Goal: Task Accomplishment & Management: Complete application form

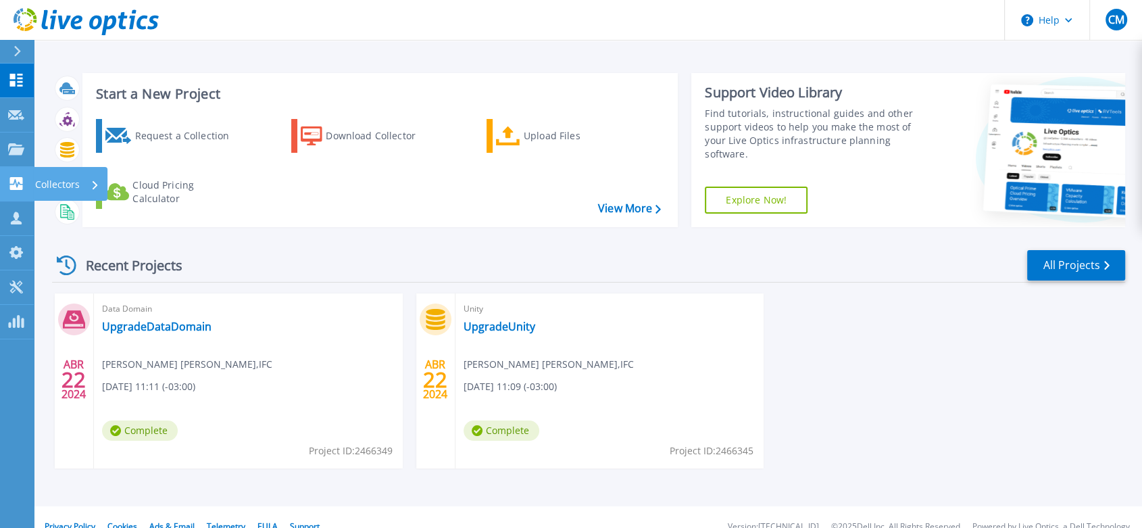
click at [18, 179] on icon at bounding box center [16, 183] width 13 height 13
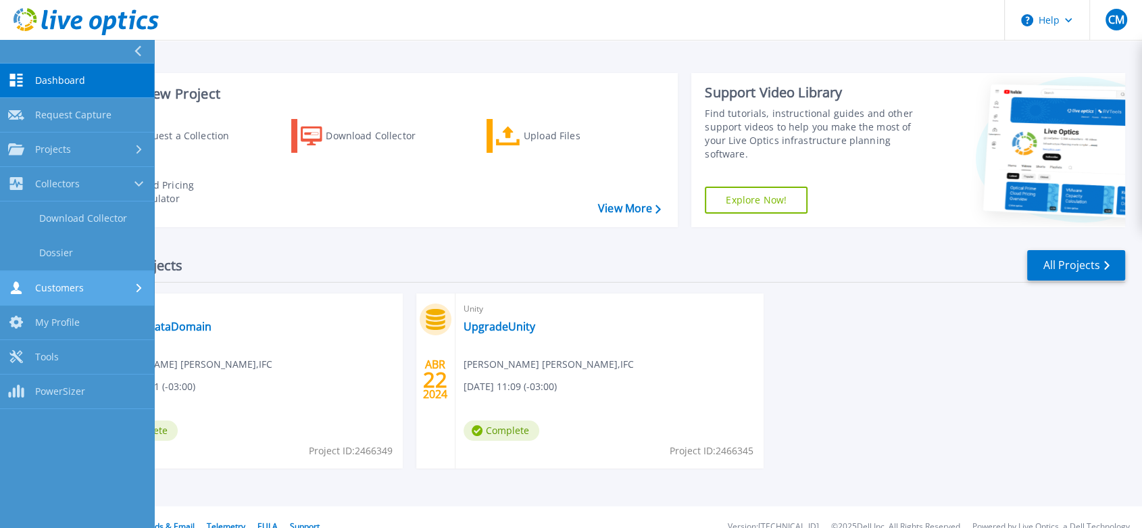
click at [70, 272] on link "Customers Customers" at bounding box center [77, 288] width 154 height 34
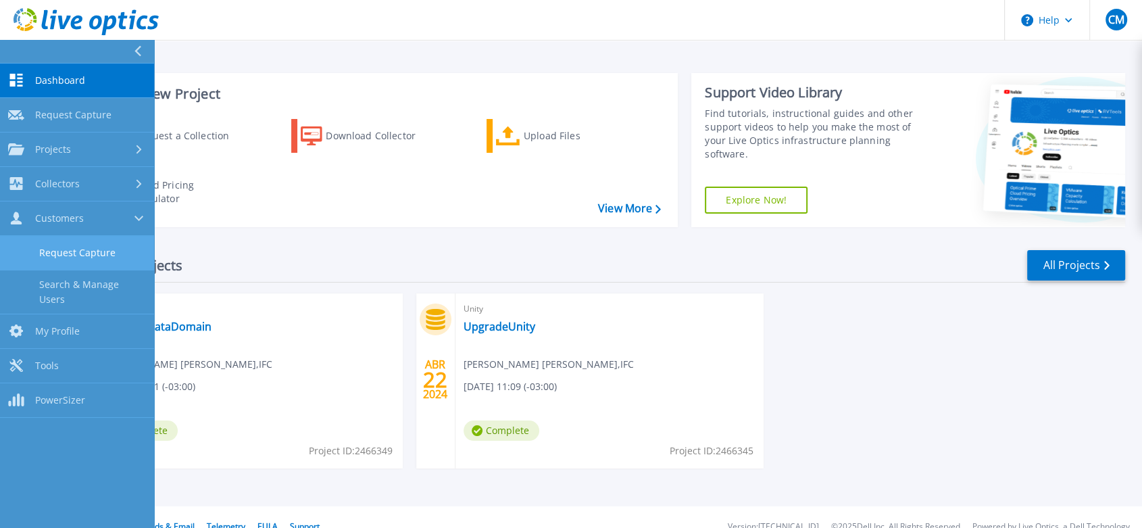
click at [65, 250] on link "Request Capture" at bounding box center [77, 253] width 154 height 34
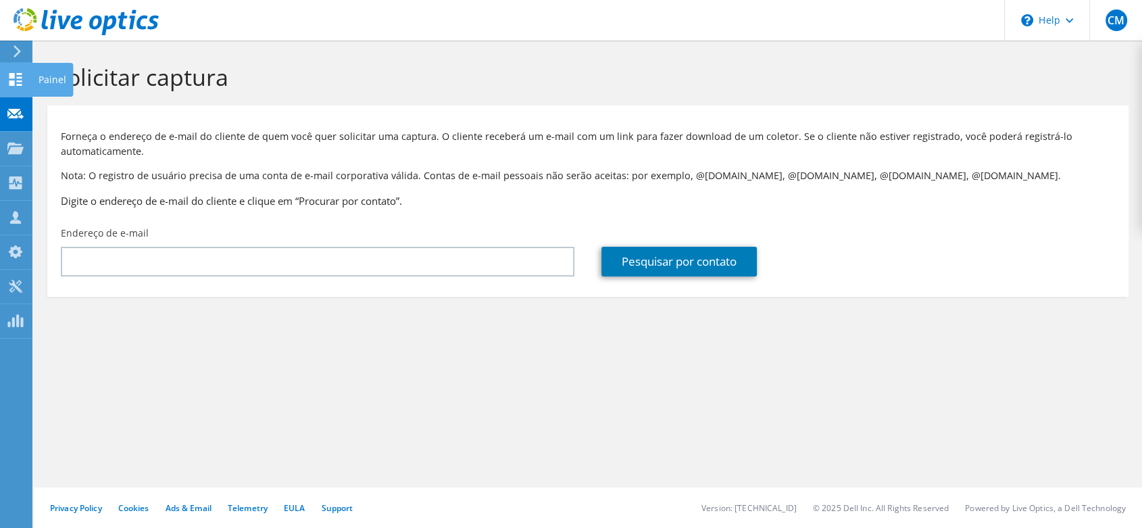
click at [9, 76] on icon at bounding box center [15, 79] width 16 height 13
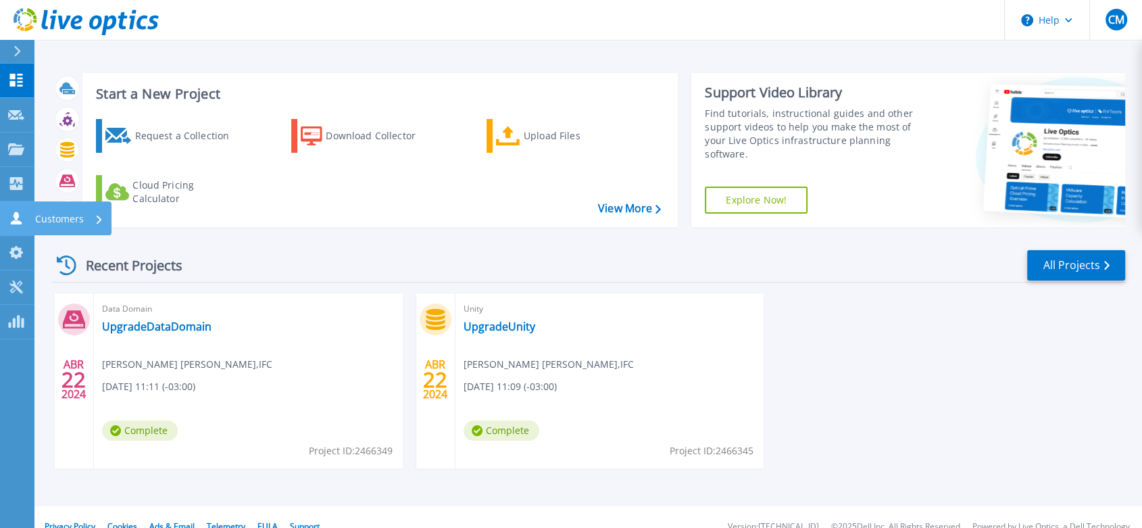
click at [56, 214] on p "Customers" at bounding box center [59, 218] width 49 height 35
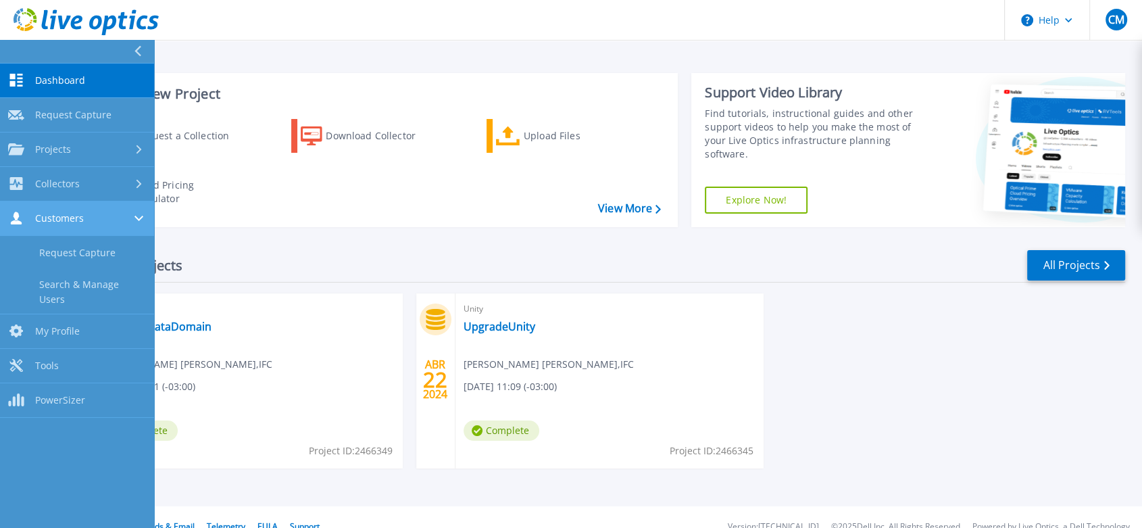
click at [56, 214] on span "Customers" at bounding box center [59, 218] width 49 height 12
click at [56, 212] on span "Customers" at bounding box center [59, 218] width 49 height 12
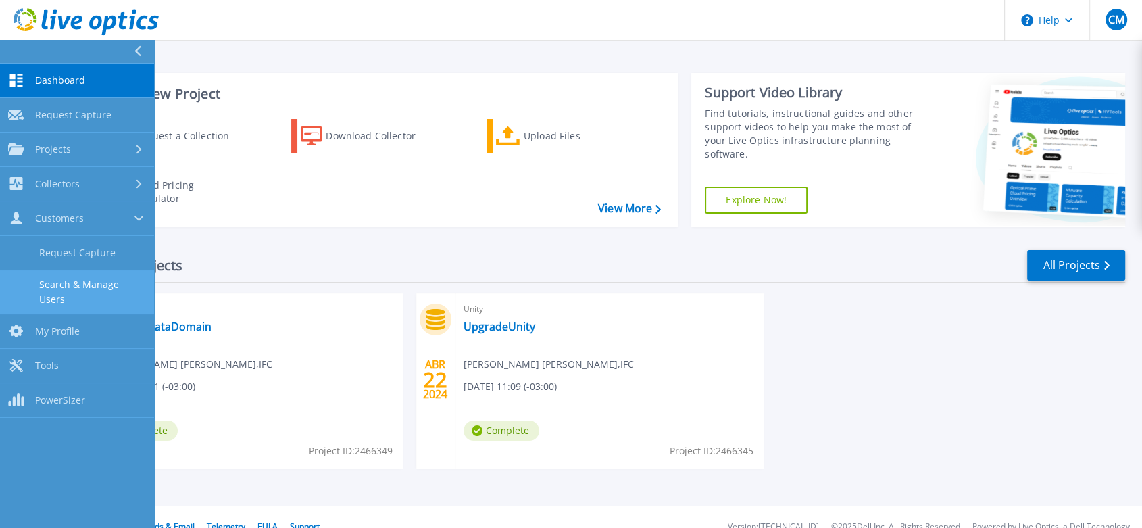
click at [61, 284] on link "Search & Manage Users" at bounding box center [77, 291] width 154 height 43
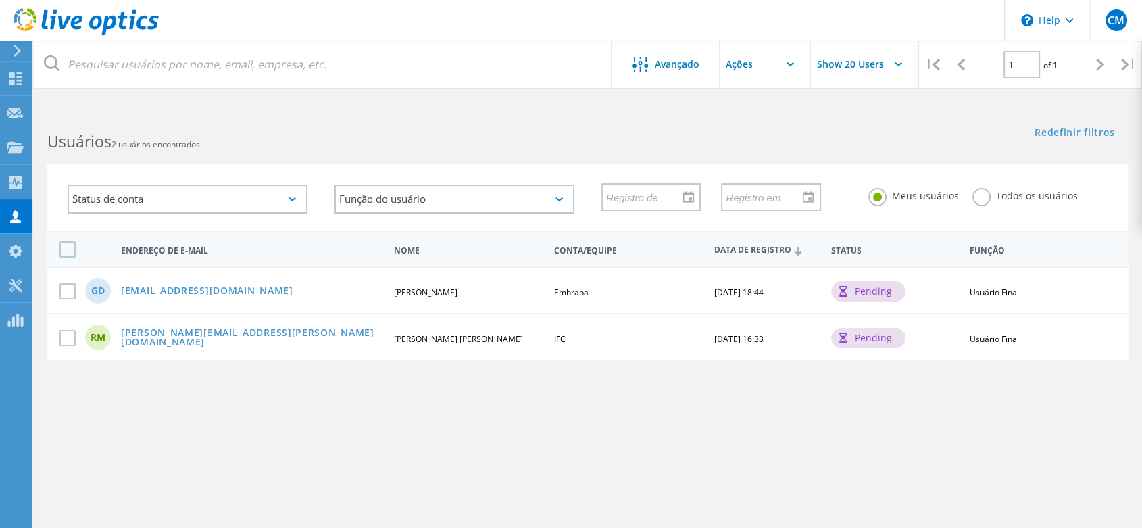
click at [980, 201] on label "Todos os usuários" at bounding box center [1024, 194] width 105 height 13
click at [0, 0] on input "Todos os usuários" at bounding box center [0, 0] width 0 height 0
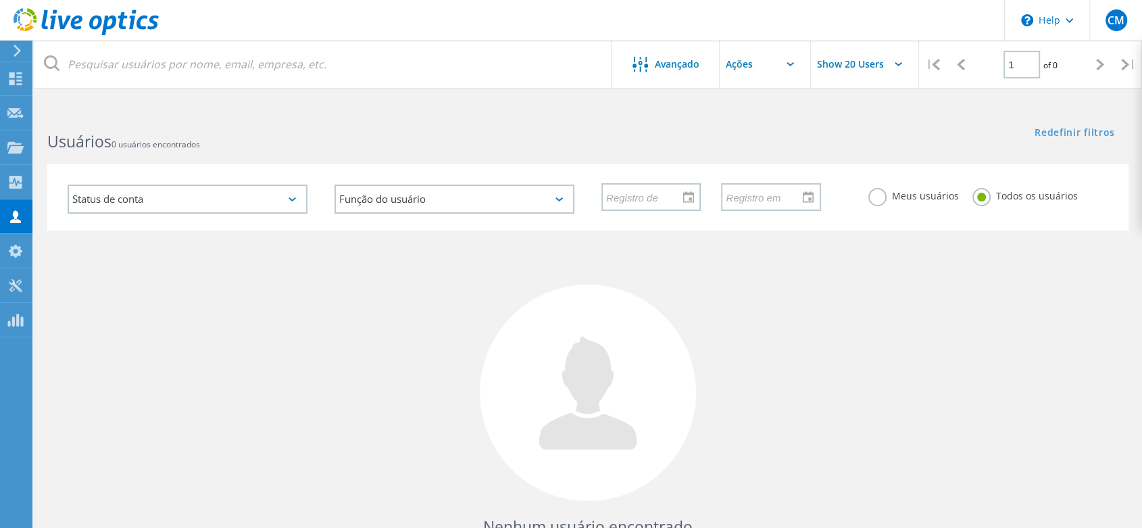
click at [871, 201] on label "Meus usuários" at bounding box center [913, 194] width 91 height 13
click at [0, 0] on input "Meus usuários" at bounding box center [0, 0] width 0 height 0
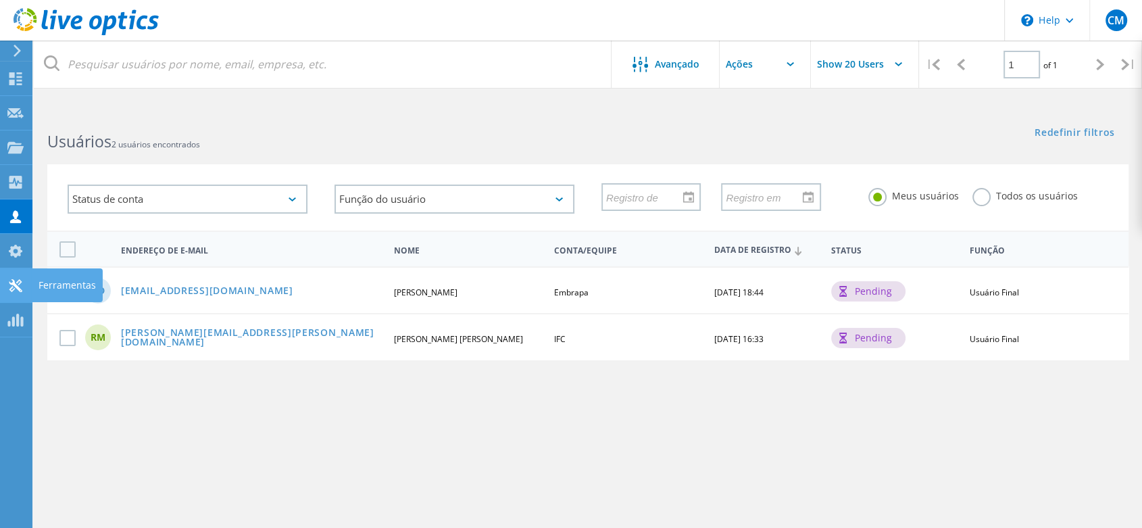
click at [15, 286] on icon at bounding box center [15, 285] width 16 height 13
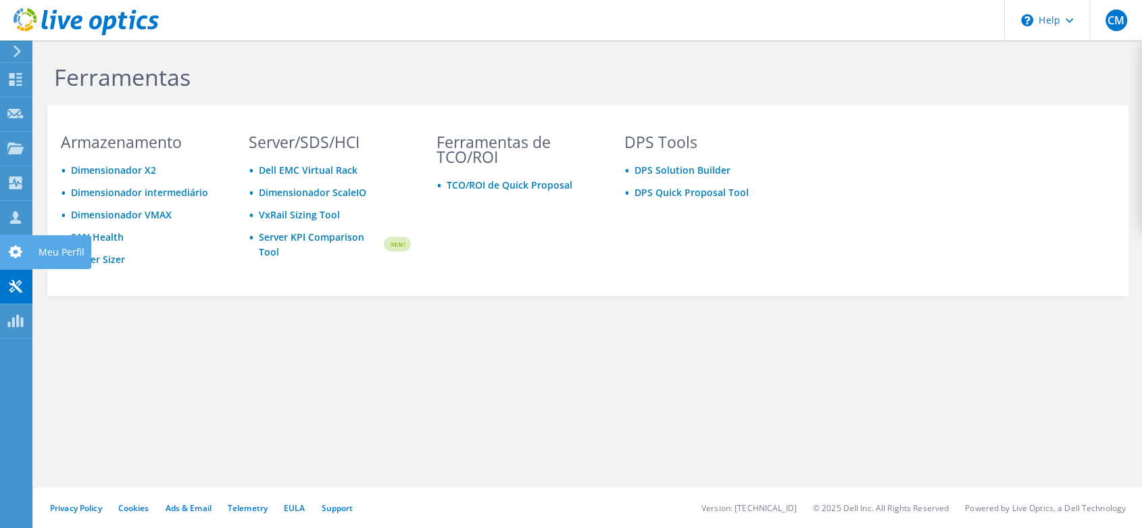
click at [14, 245] on icon at bounding box center [15, 251] width 16 height 13
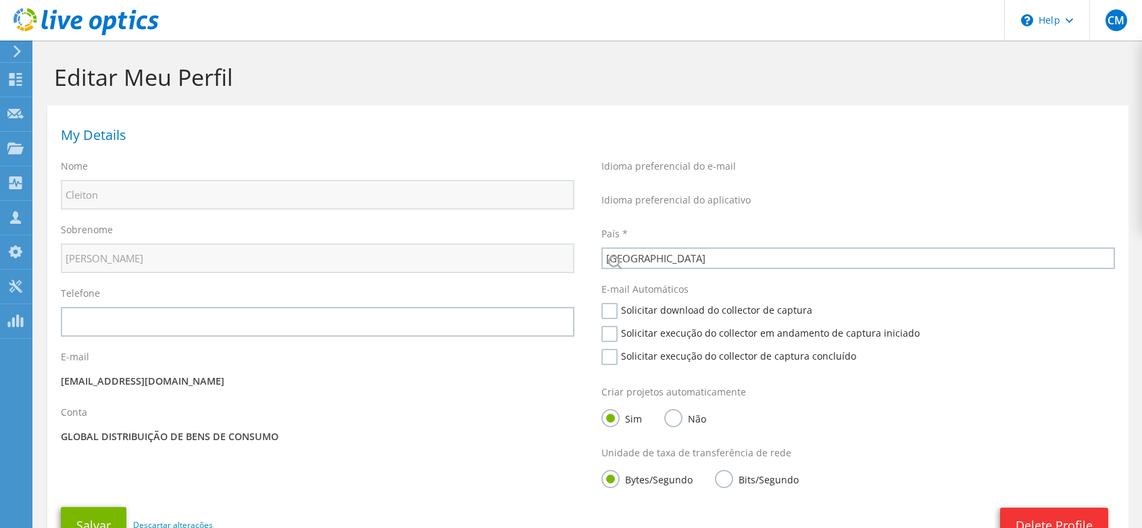
select select "30"
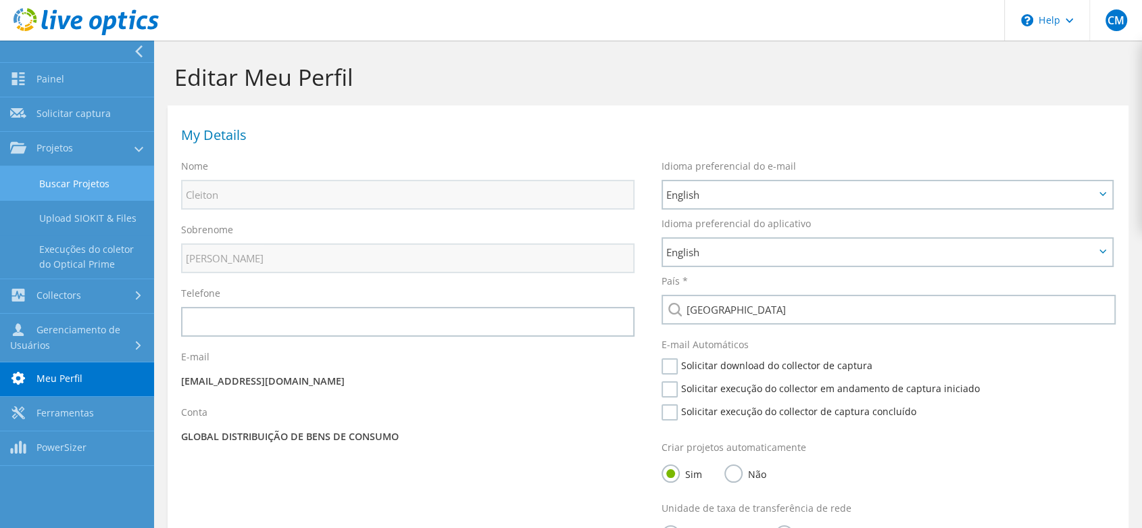
click at [39, 180] on link "Buscar Projetos" at bounding box center [77, 183] width 154 height 34
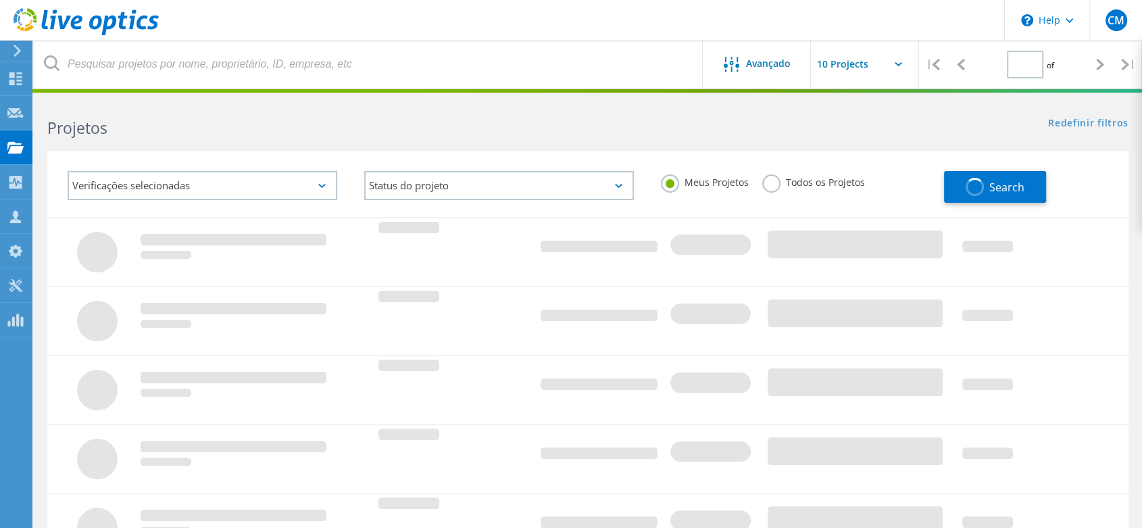
type input "1"
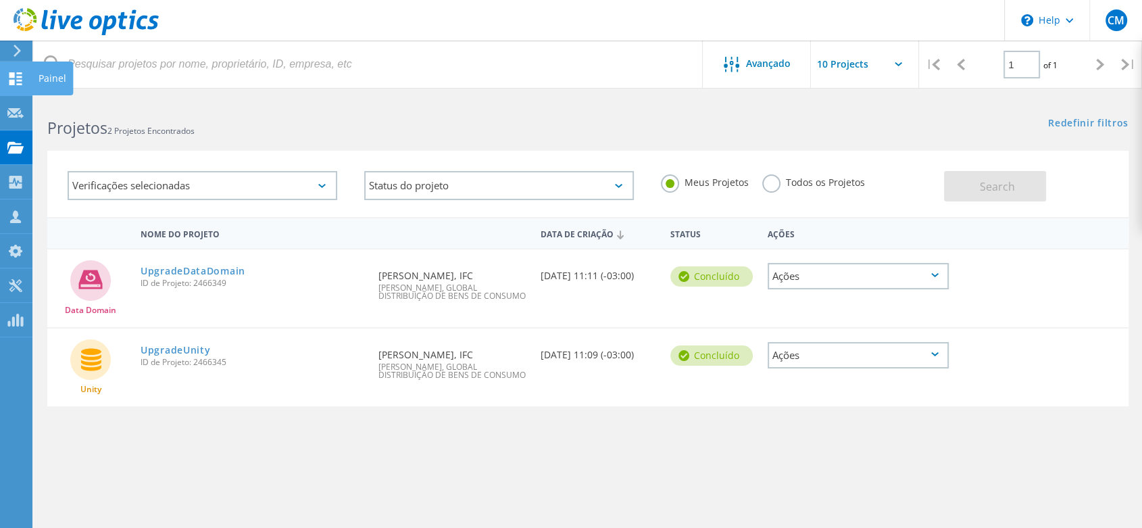
click at [17, 72] on use at bounding box center [15, 78] width 13 height 13
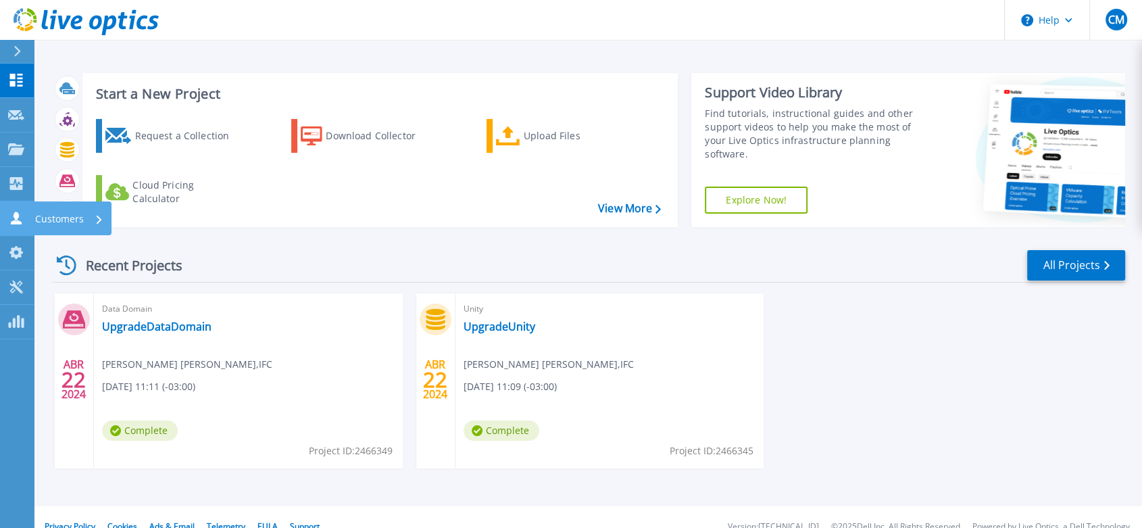
click at [57, 209] on p "Customers" at bounding box center [59, 218] width 49 height 35
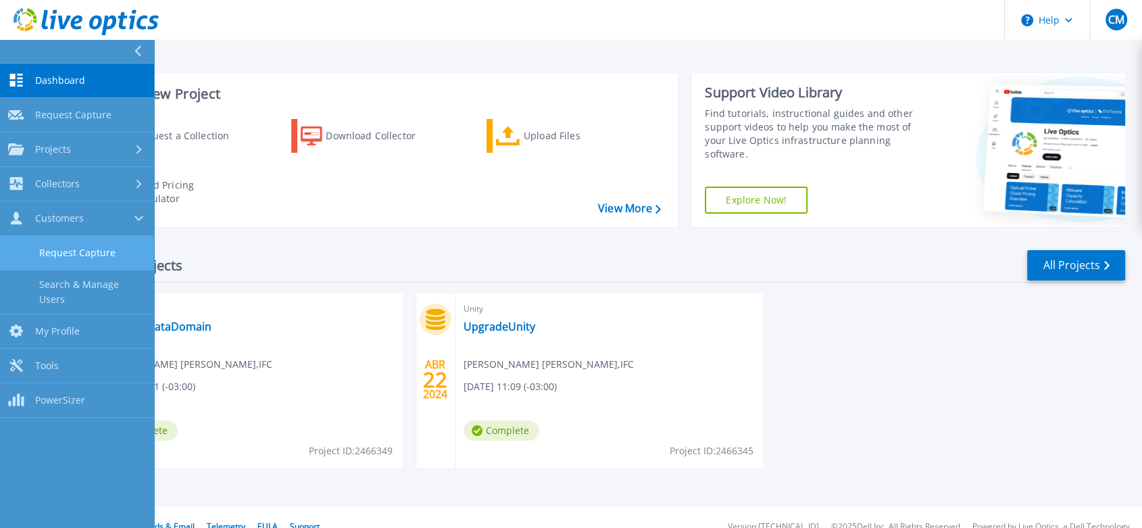
click at [63, 249] on link "Request Capture" at bounding box center [77, 253] width 154 height 34
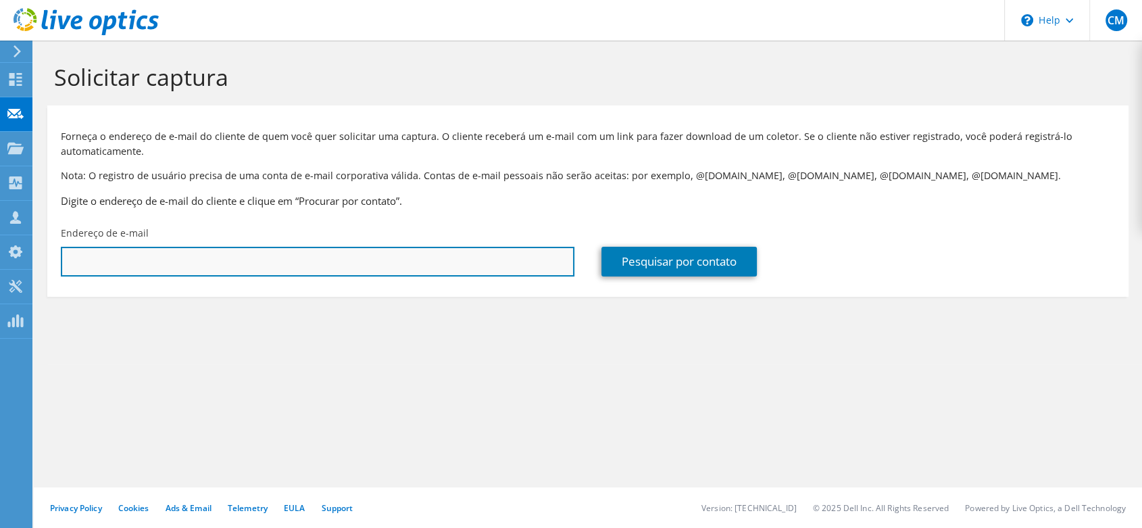
click at [182, 269] on input "text" at bounding box center [317, 262] width 513 height 30
paste input "alvaro.ferronato@embrapa.br"
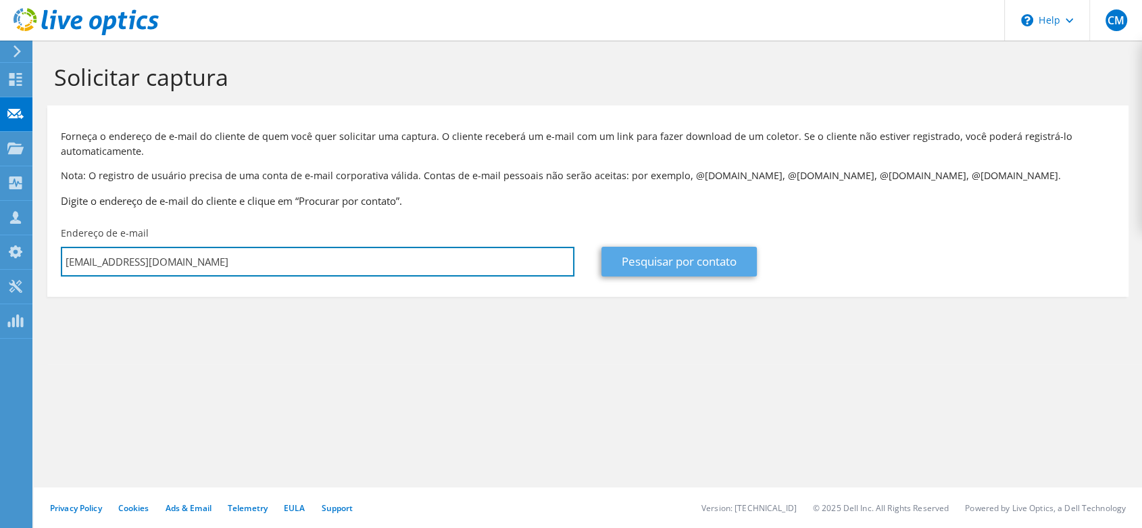
type input "alvaro.ferronato@embrapa.br"
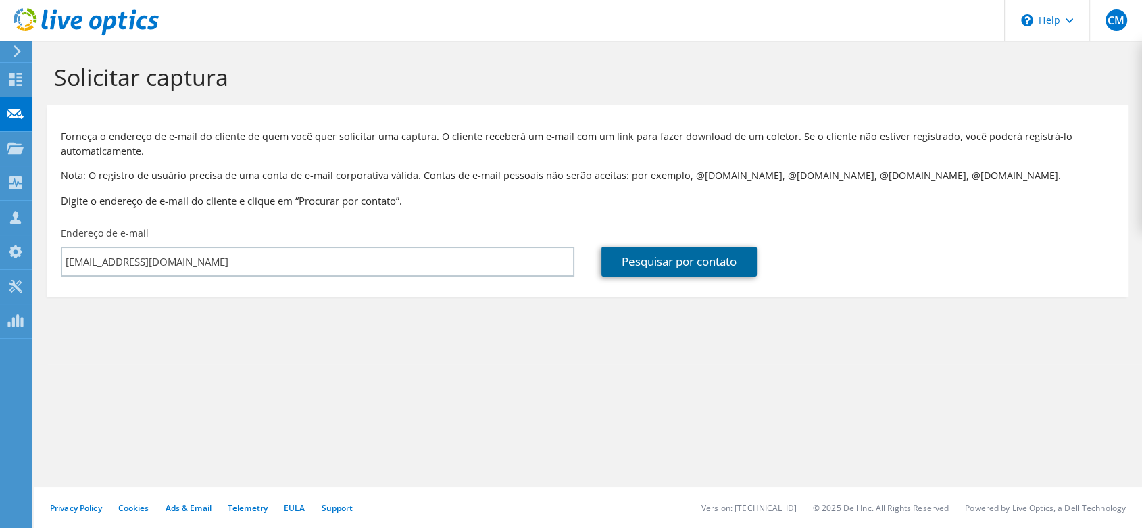
click at [653, 259] on link "Pesquisar por contato" at bounding box center [678, 262] width 155 height 30
type input "Embrapa Empresa Brasileira Agropecuária"
type input "Alvaro Jose"
type input "Ferronato"
type input "Brasil"
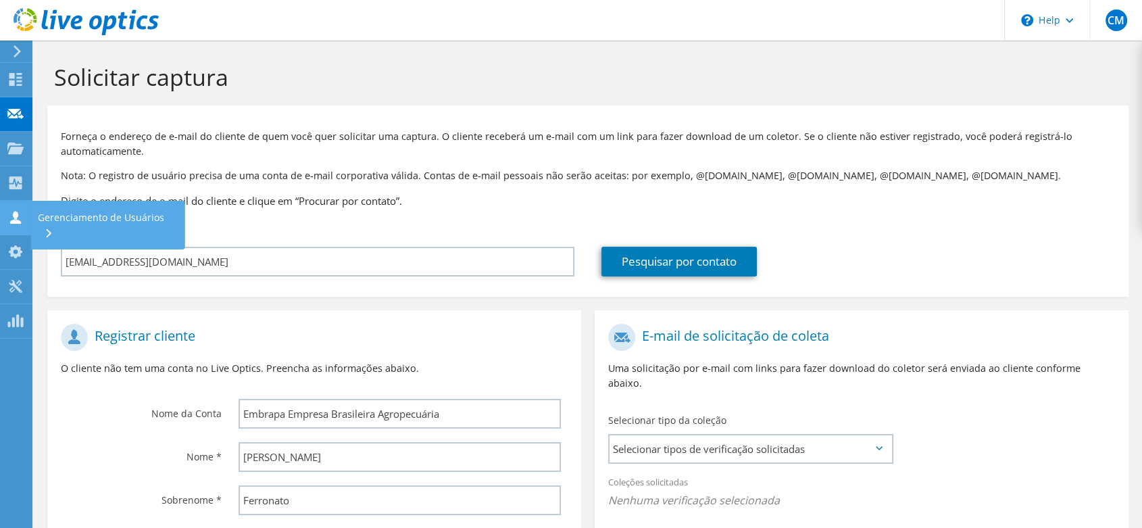
click at [45, 215] on div "Gerenciamento de Usuários" at bounding box center [108, 225] width 154 height 49
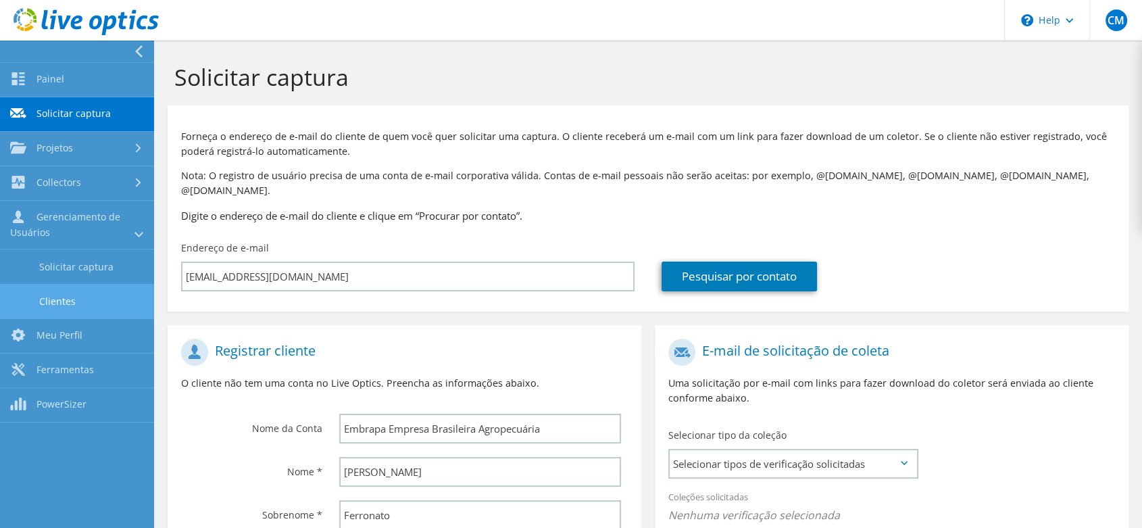
click at [53, 293] on link "Clientes" at bounding box center [77, 301] width 154 height 34
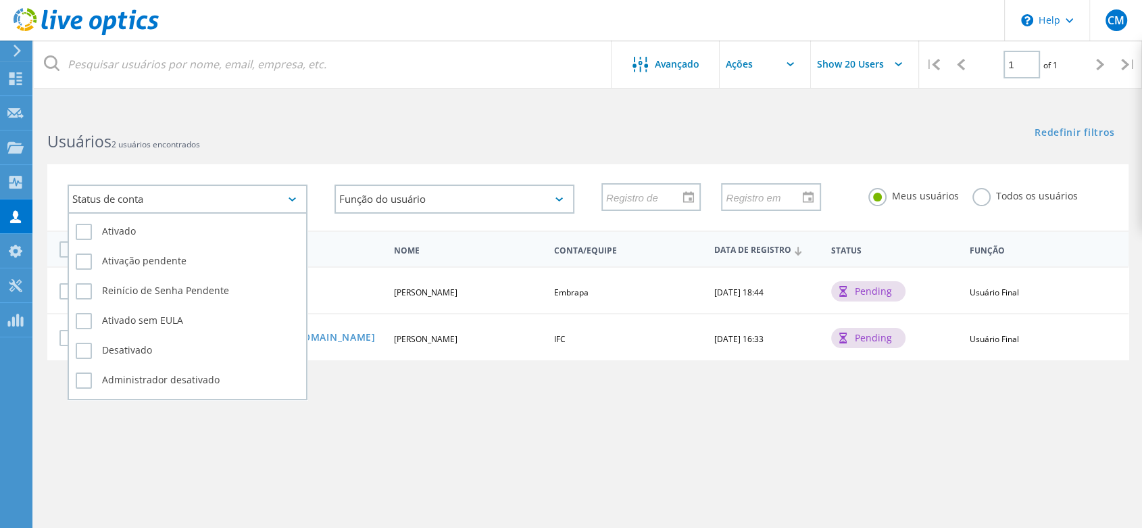
click at [206, 199] on div "Status de conta" at bounding box center [188, 198] width 240 height 29
click at [208, 197] on div "Status de conta" at bounding box center [188, 198] width 240 height 29
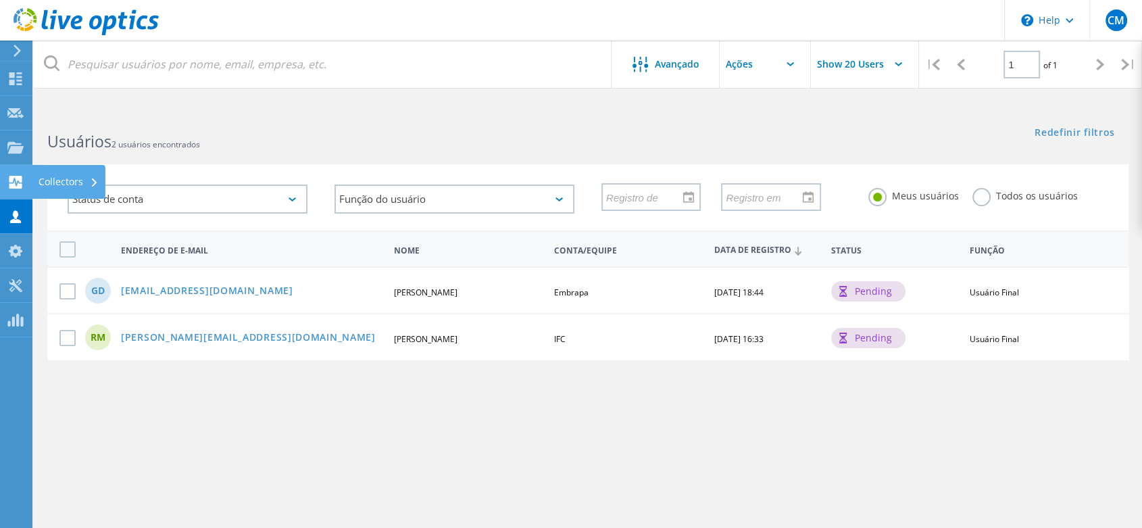
click at [8, 184] on icon at bounding box center [15, 182] width 16 height 13
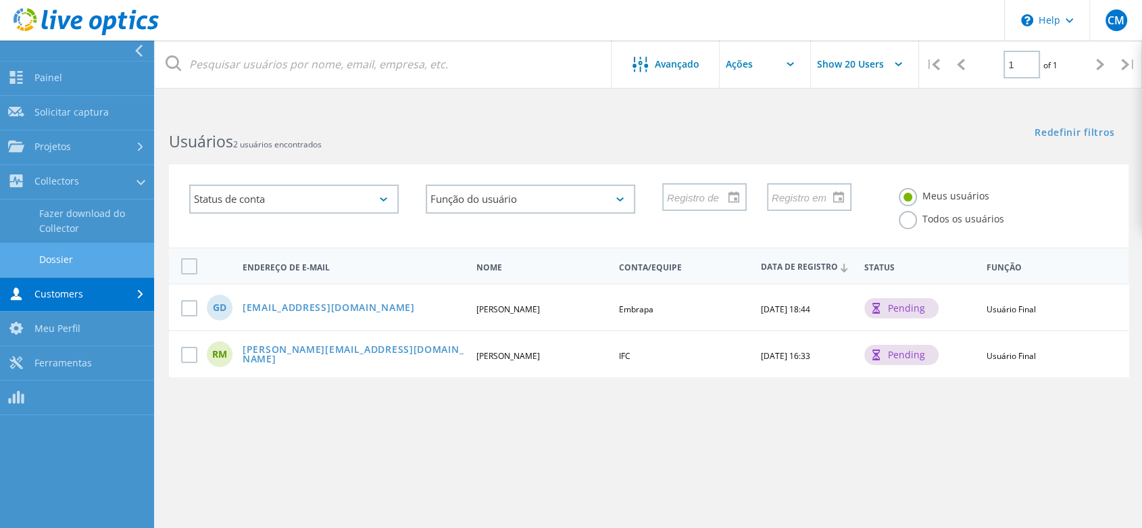
click at [52, 259] on link "Dossier" at bounding box center [77, 260] width 154 height 34
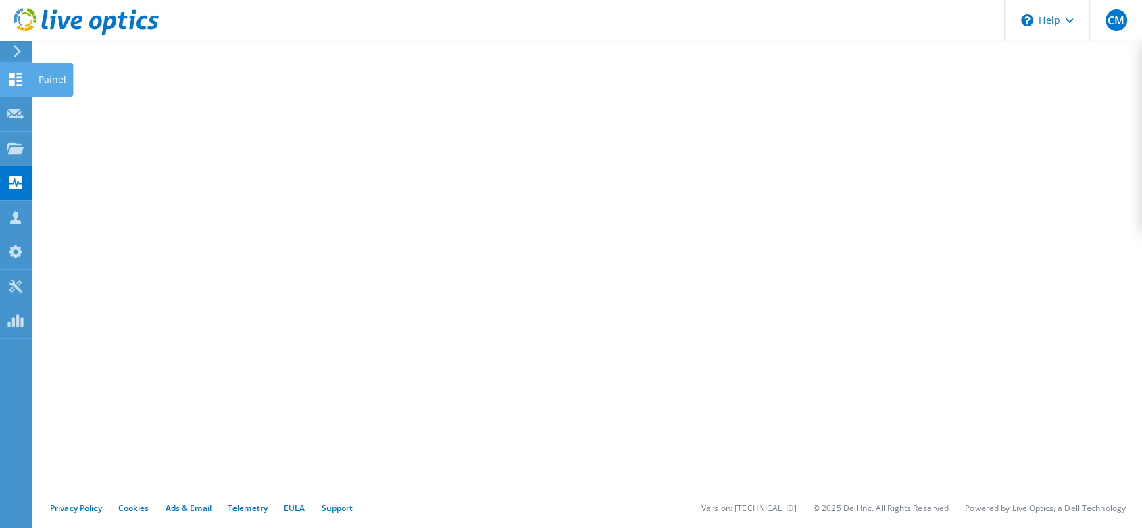
click at [9, 73] on use at bounding box center [15, 79] width 13 height 13
